Goal: Transaction & Acquisition: Purchase product/service

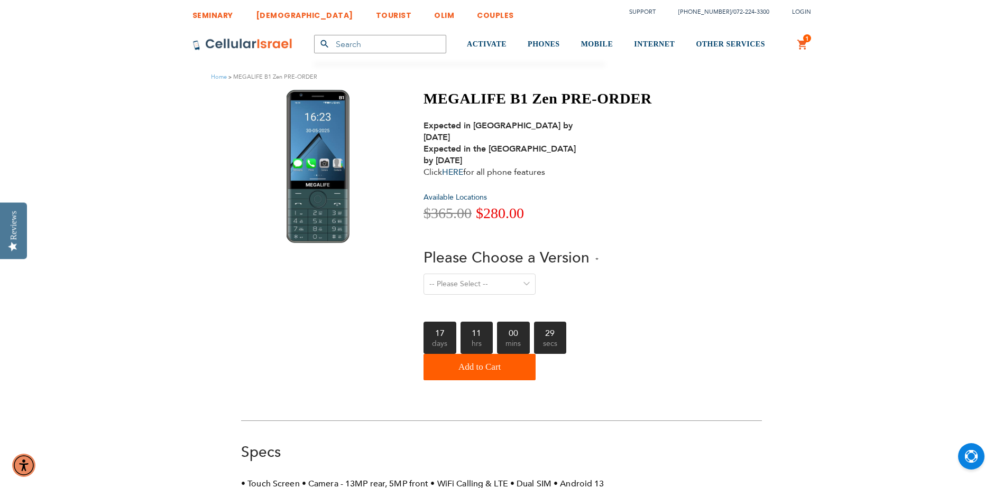
click at [502, 152] on div "Expected in [GEOGRAPHIC_DATA] by [DATE] Expected in the [GEOGRAPHIC_DATA] by [D…" at bounding box center [505, 149] width 164 height 58
click at [460, 167] on link "HERE" at bounding box center [452, 173] width 21 height 12
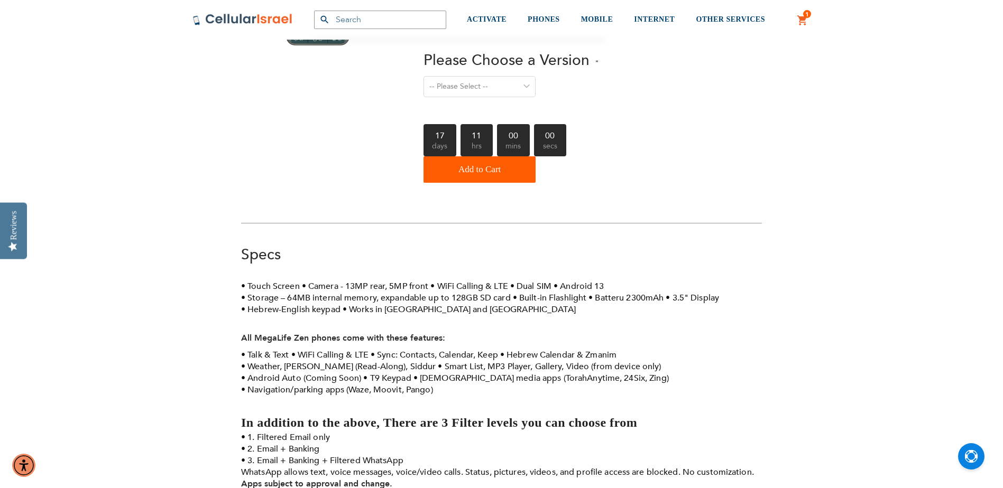
scroll to position [53, 0]
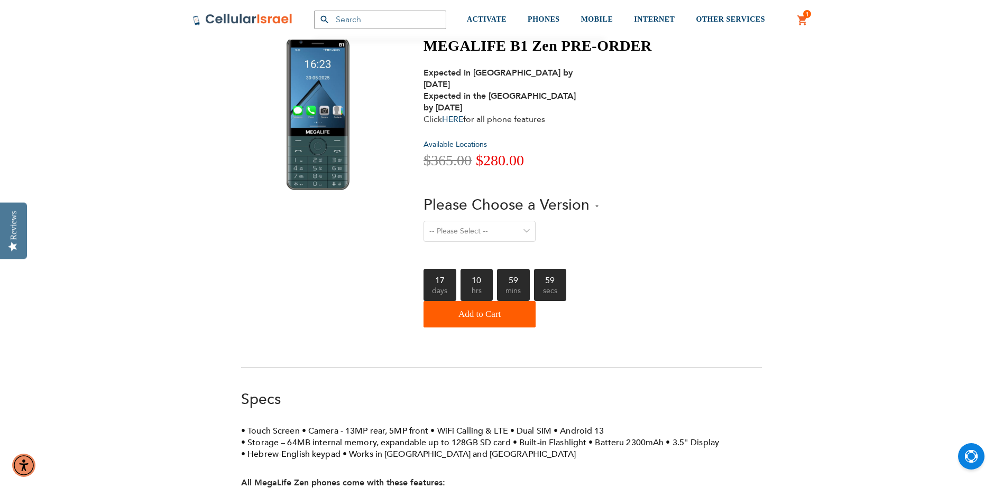
click at [802, 17] on link "1 1 items My Cart" at bounding box center [803, 20] width 12 height 13
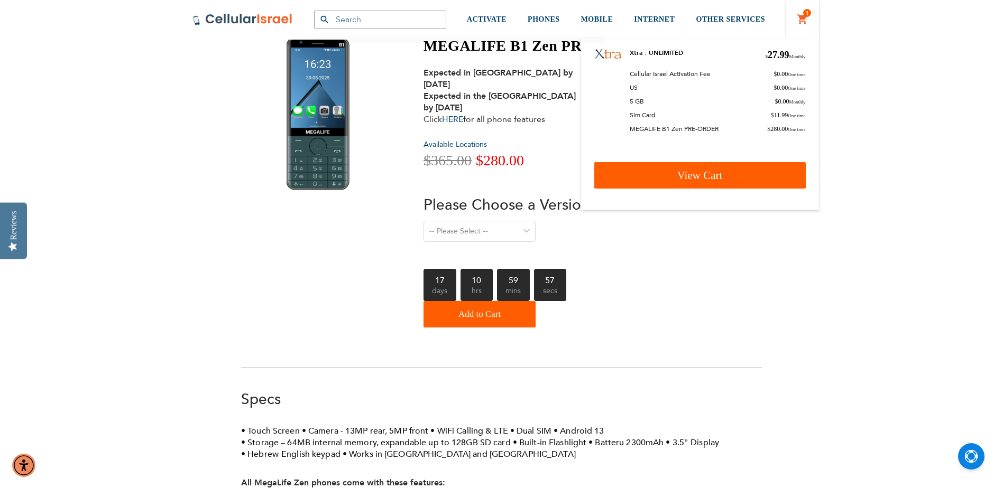
click at [736, 175] on link "View Cart" at bounding box center [699, 175] width 211 height 26
